Goal: Navigation & Orientation: Find specific page/section

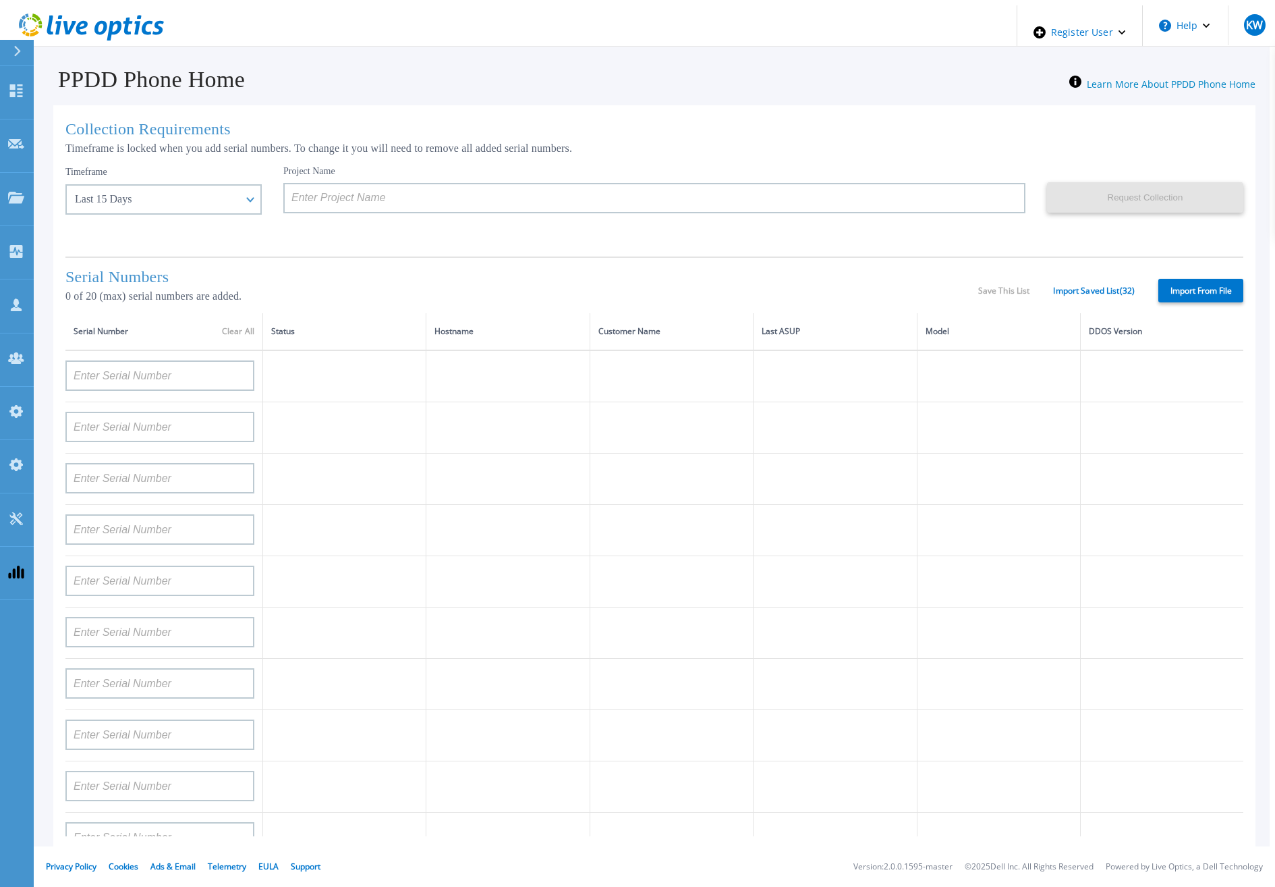
click at [74, 17] on icon at bounding box center [91, 27] width 145 height 28
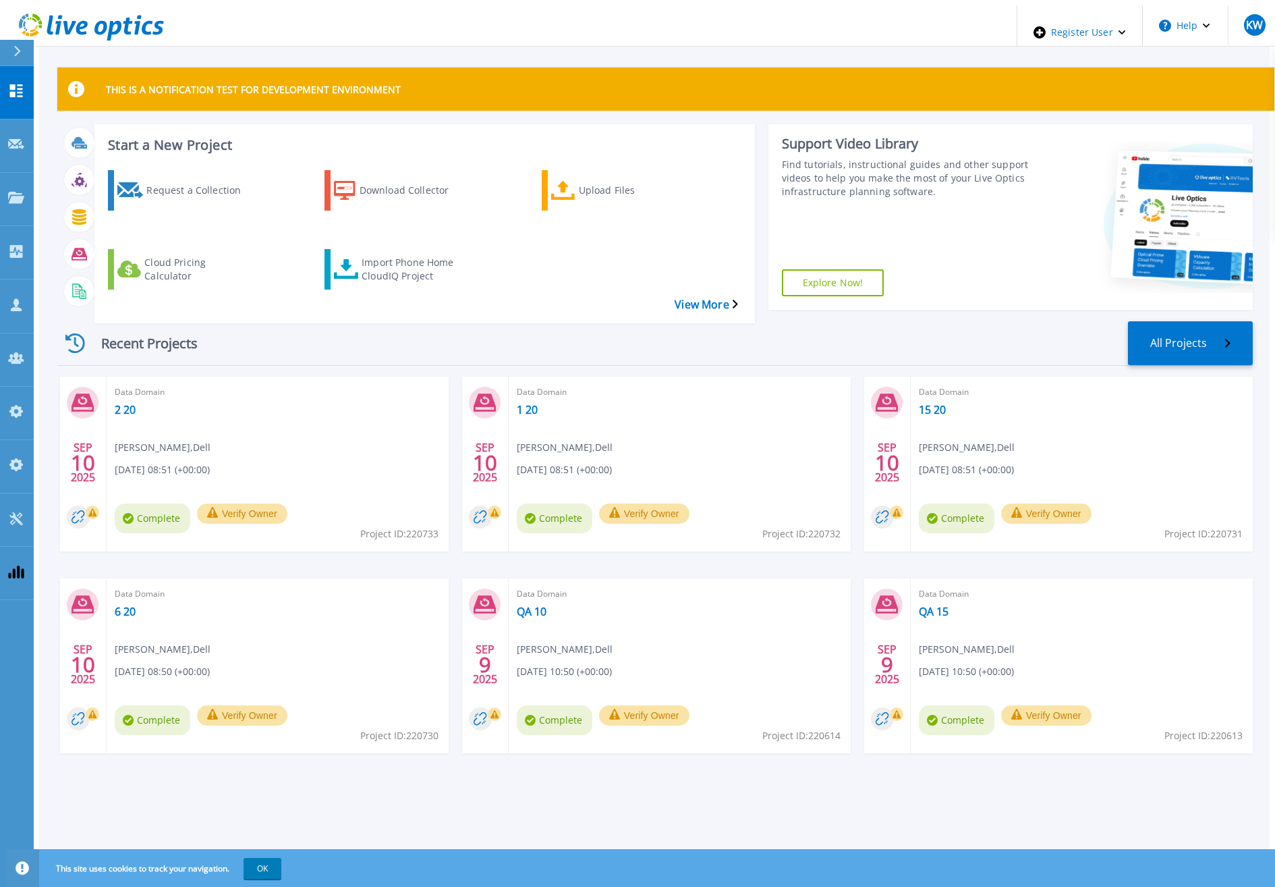
click at [553, 283] on div "Start a New Project Request a Collection Download Collector Upload Files Cloud …" at bounding box center [655, 217] width 1196 height 186
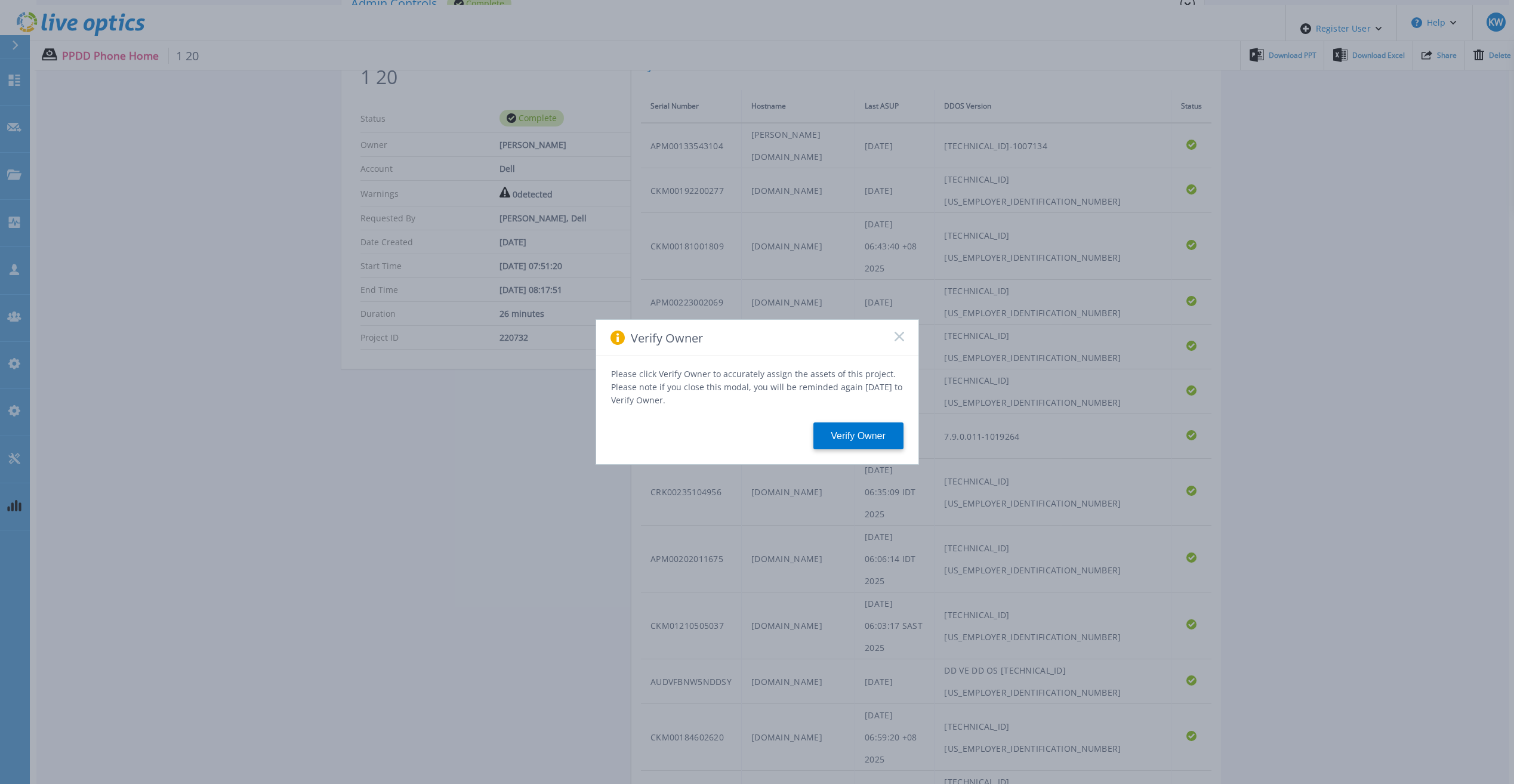
scroll to position [428, 0]
